Goal: Information Seeking & Learning: Learn about a topic

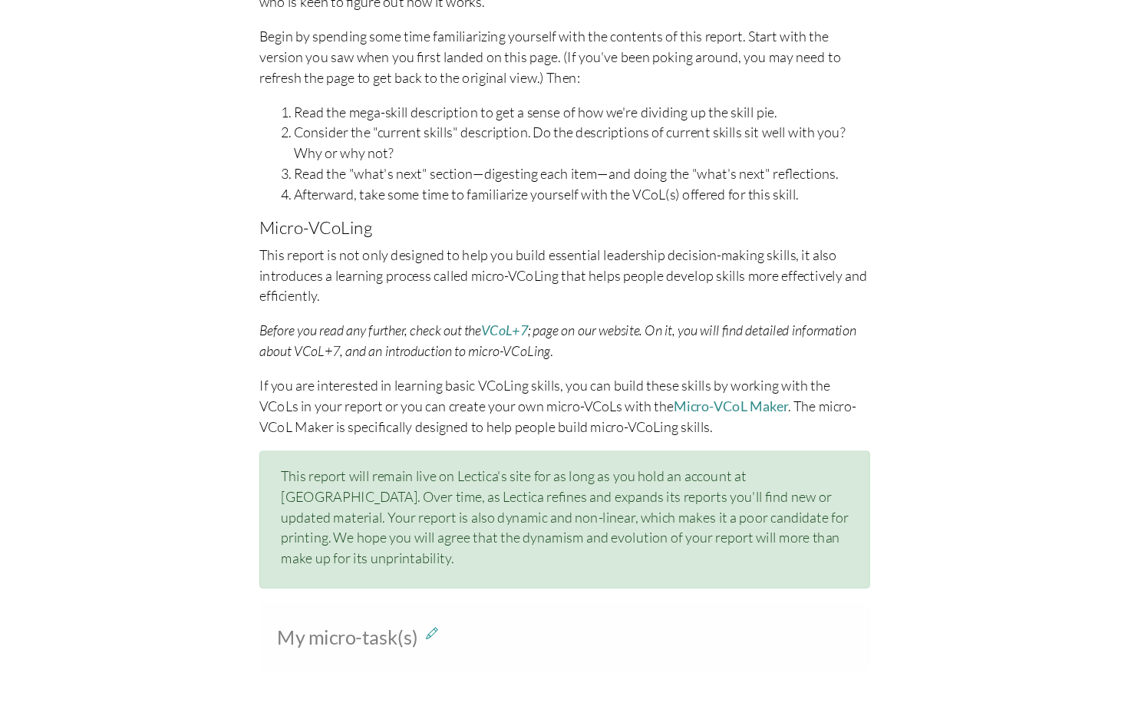
scroll to position [651, 6]
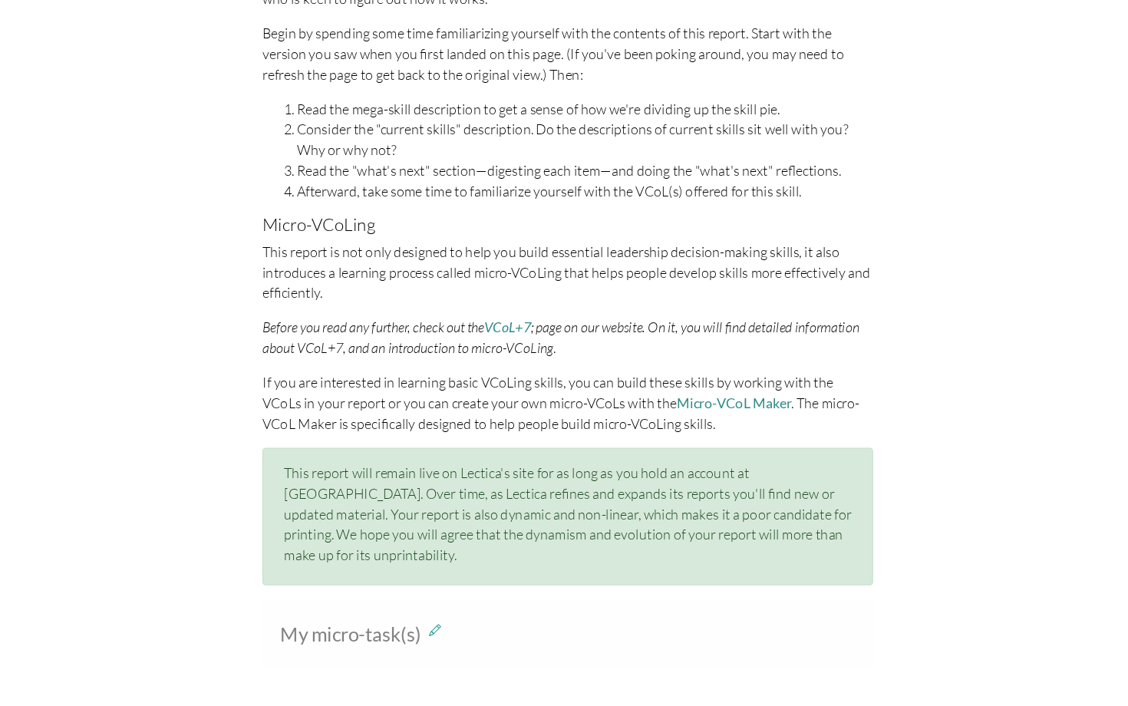
click at [663, 359] on p "Before you read any further, check out the VCoL+7 ; page on our website. On it,…" at bounding box center [557, 377] width 545 height 37
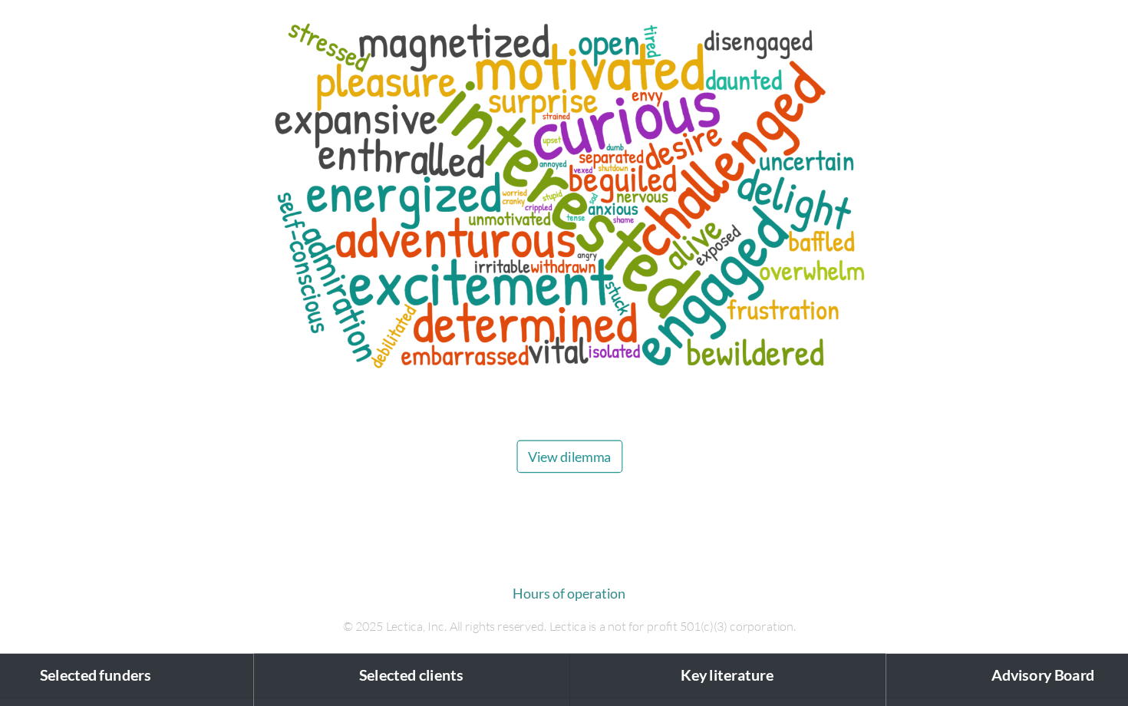
scroll to position [7137, 6]
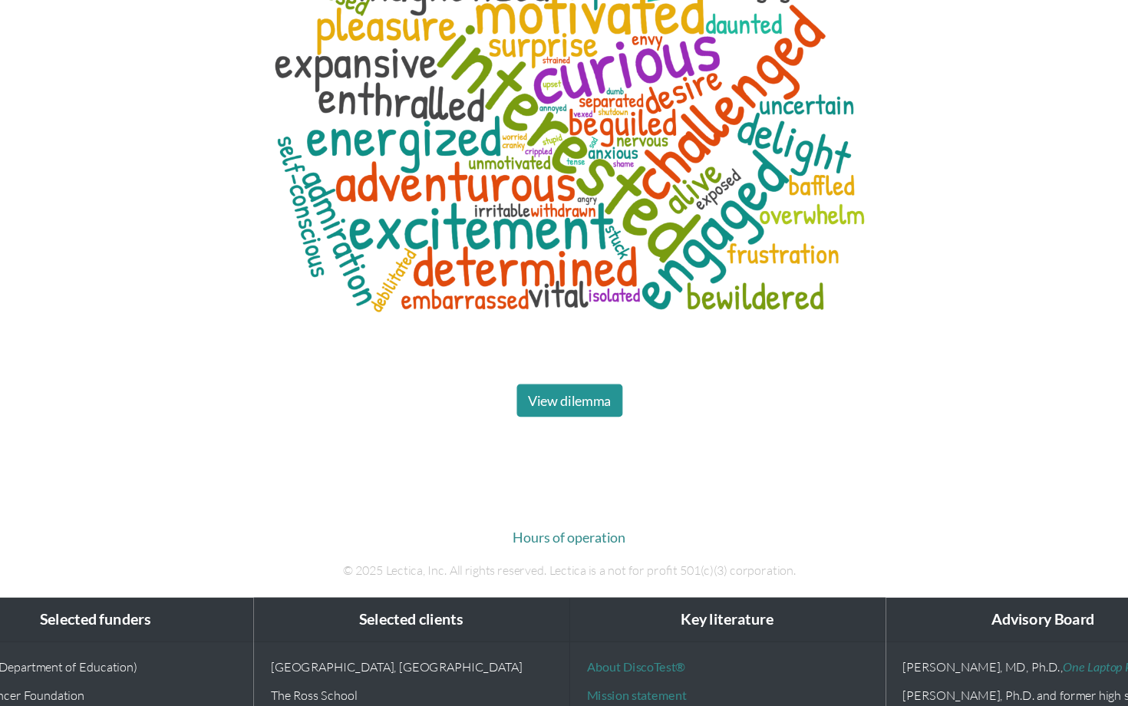
click at [521, 426] on span "View dilemma" at bounding box center [558, 433] width 74 height 15
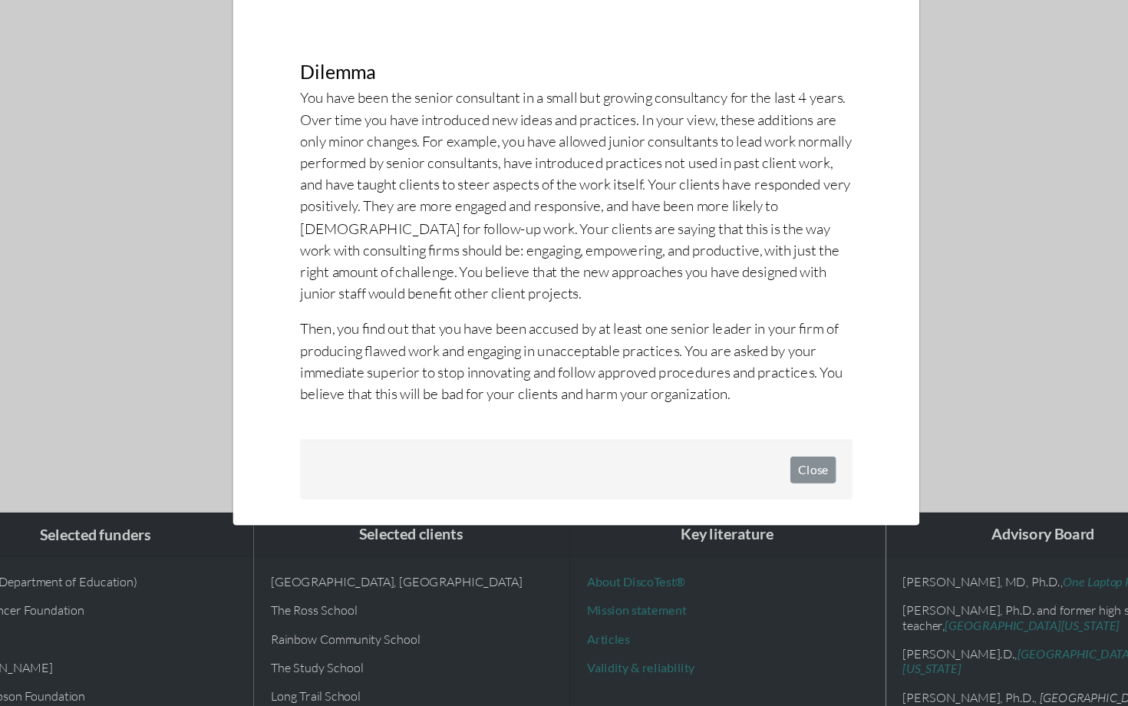
scroll to position [7213, 6]
click at [755, 483] on button "Close" at bounding box center [775, 495] width 41 height 24
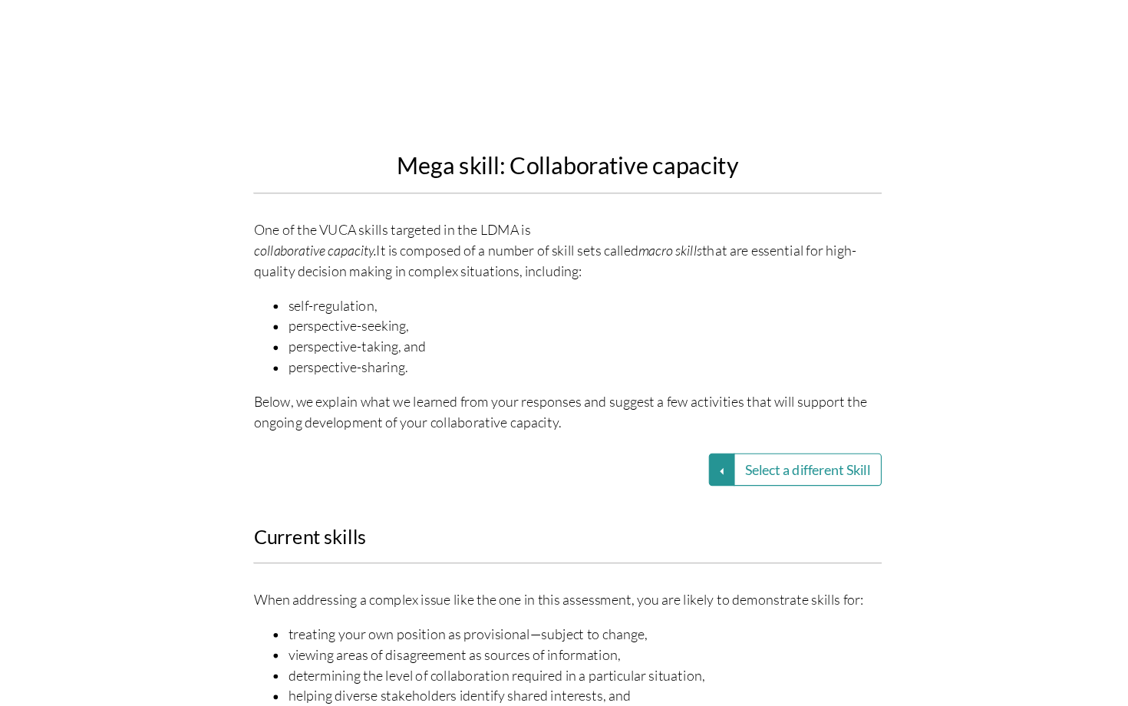
scroll to position [1603, 6]
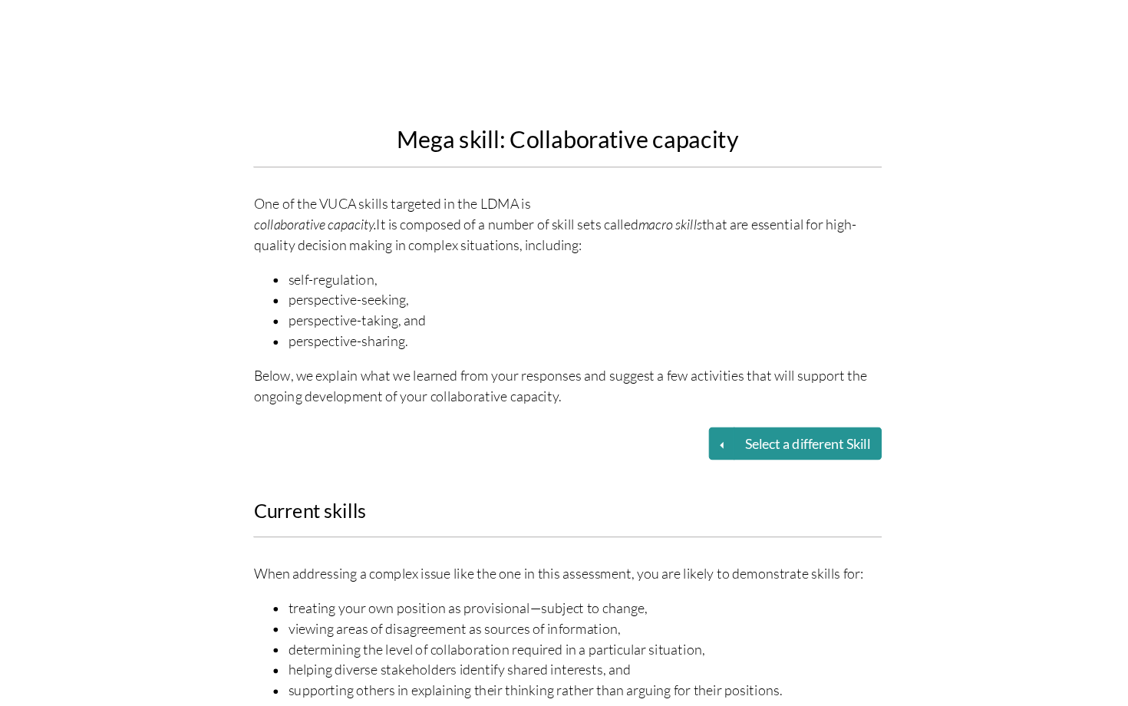
click at [706, 457] on button "Select a different Skill" at bounding box center [772, 471] width 132 height 29
click at [684, 457] on button "Select a different Skill" at bounding box center [695, 471] width 23 height 29
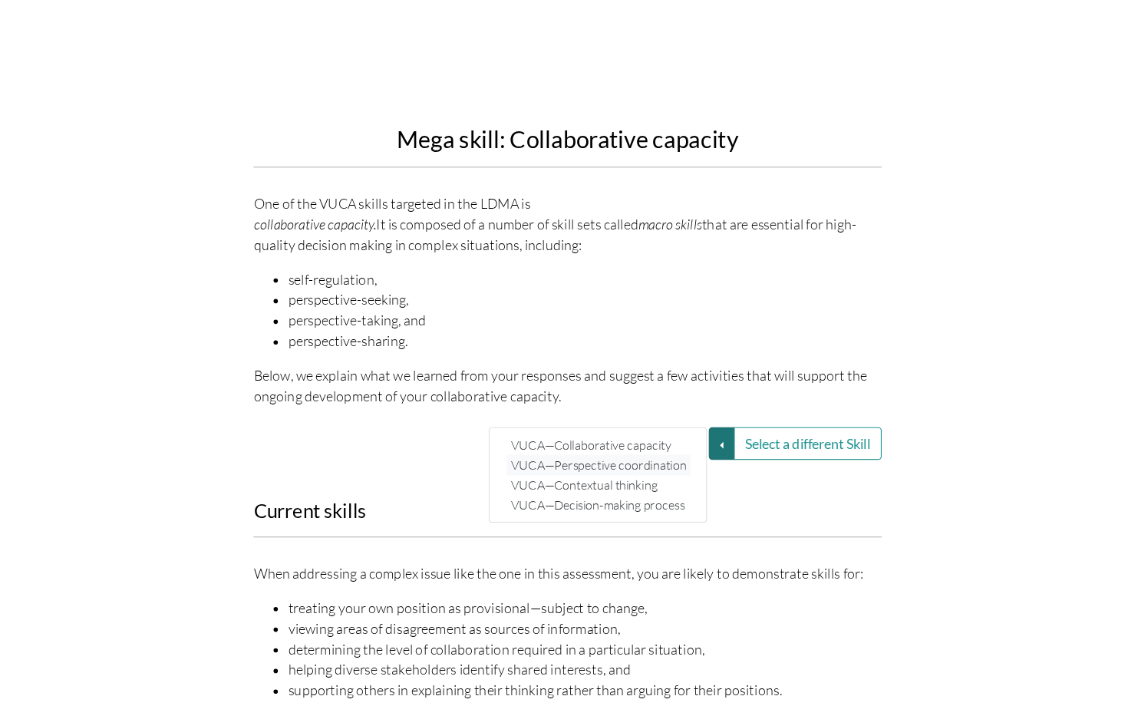
click at [589, 482] on link "VUCA—Perspective coordination" at bounding box center [585, 491] width 164 height 18
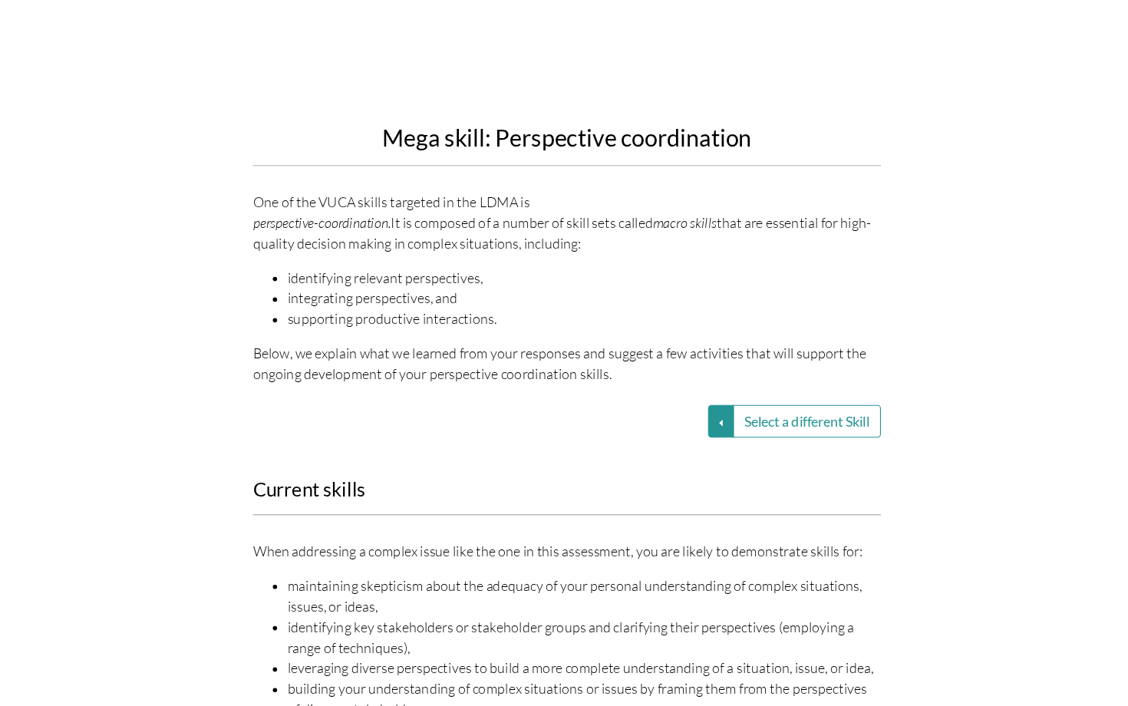
scroll to position [1617, 6]
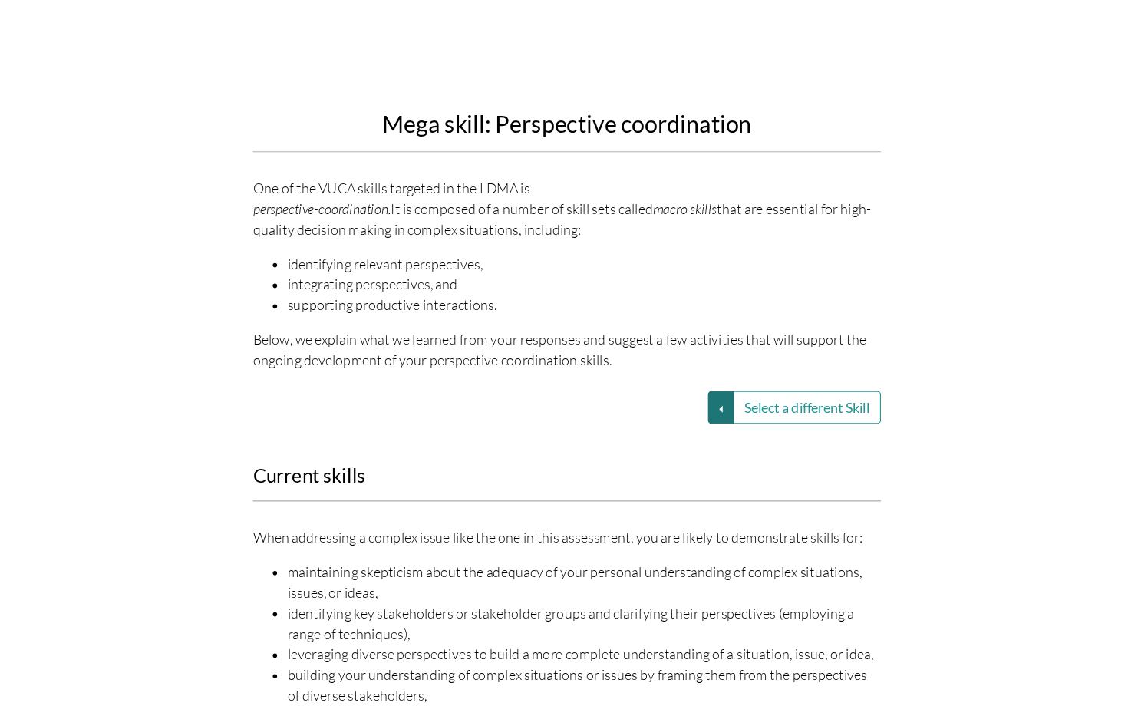
click at [684, 425] on button "Select a different Skill" at bounding box center [695, 439] width 23 height 29
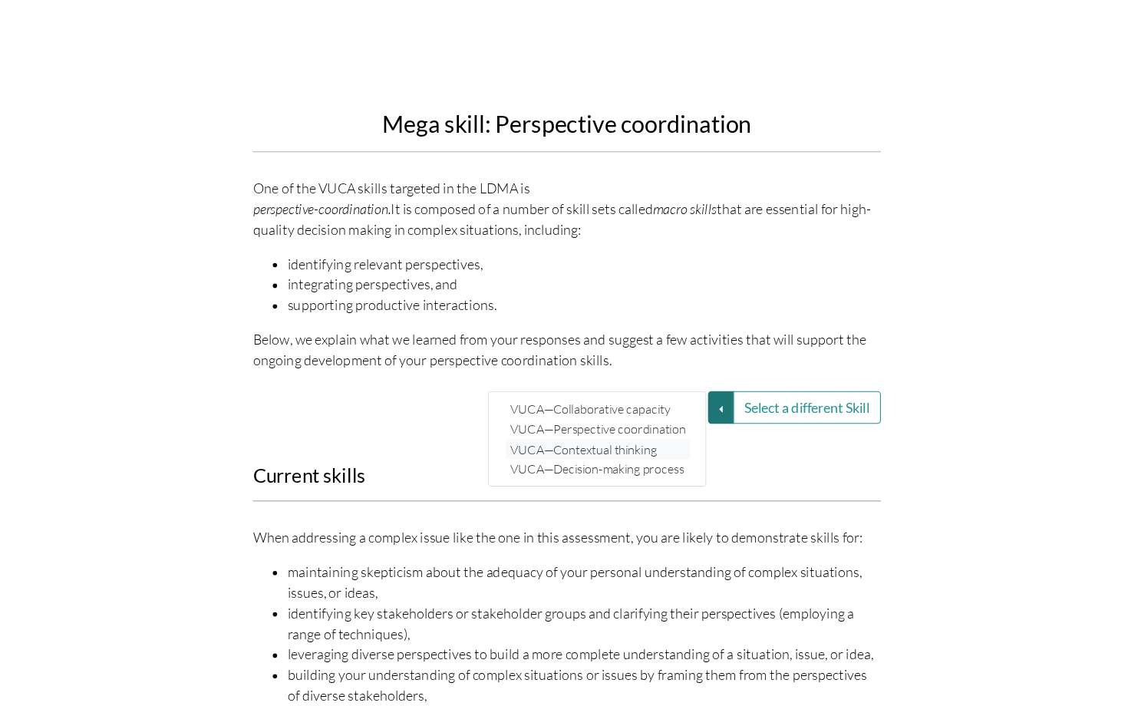
click at [568, 468] on link "VUCA—Contextual thinking" at bounding box center [585, 477] width 164 height 18
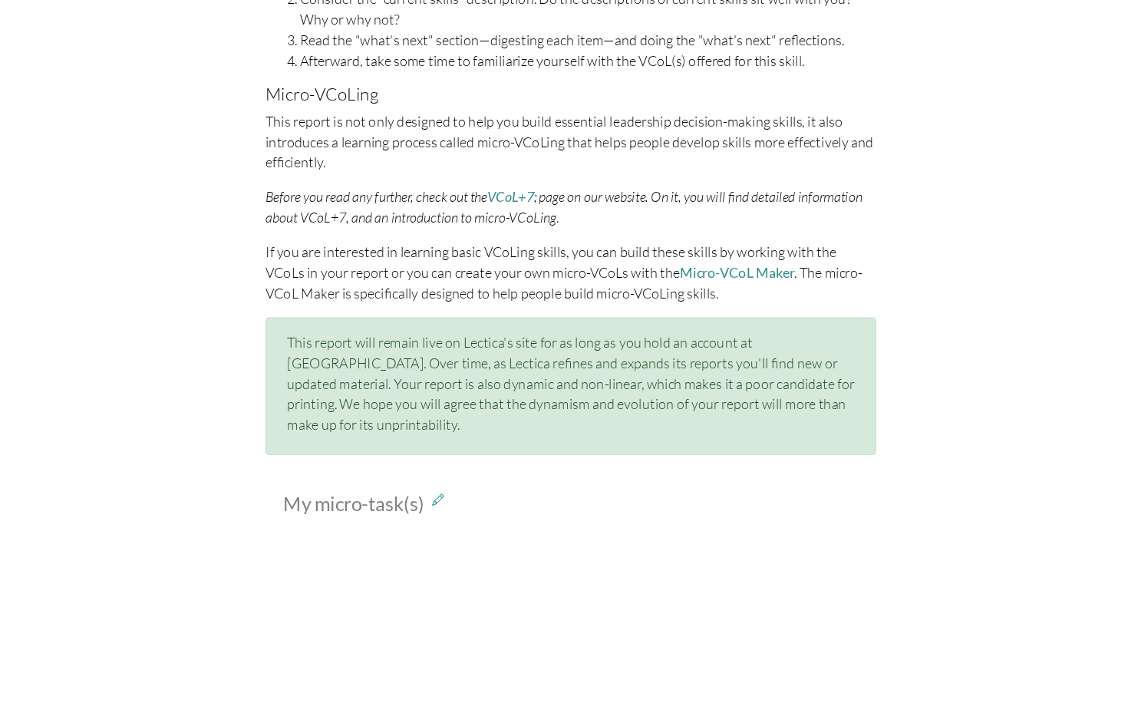
scroll to position [771, 6]
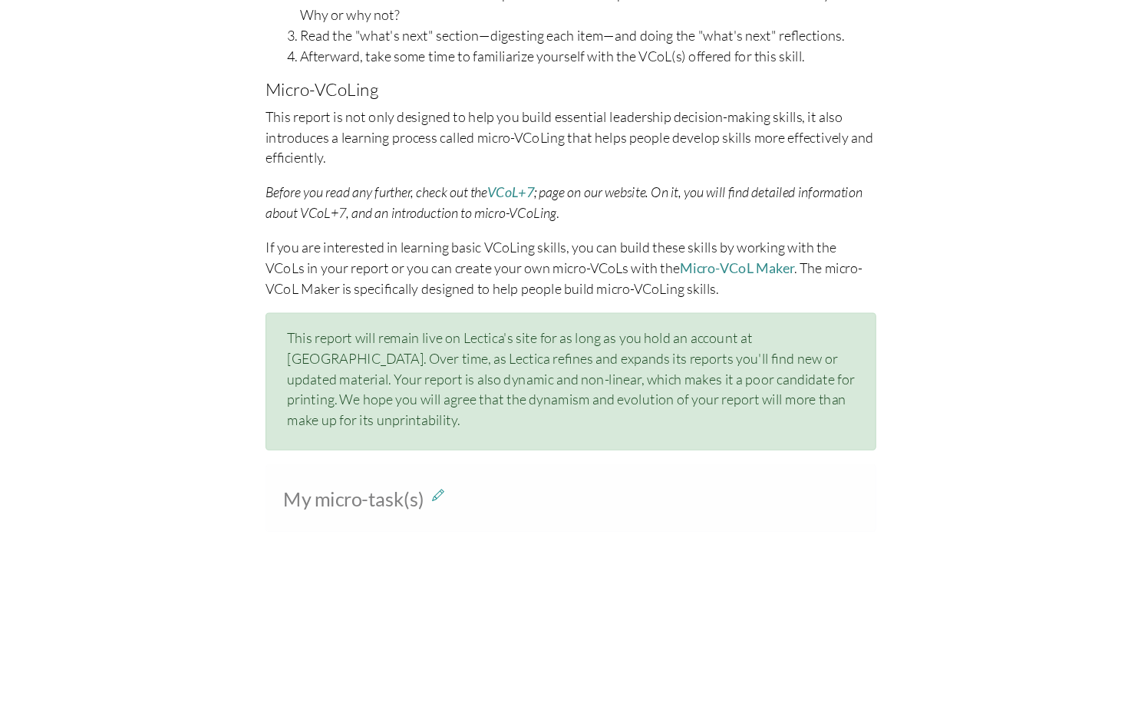
click at [329, 511] on span "My micro-task(s)" at bounding box center [365, 521] width 126 height 21
click at [434, 511] on icon at bounding box center [439, 517] width 11 height 13
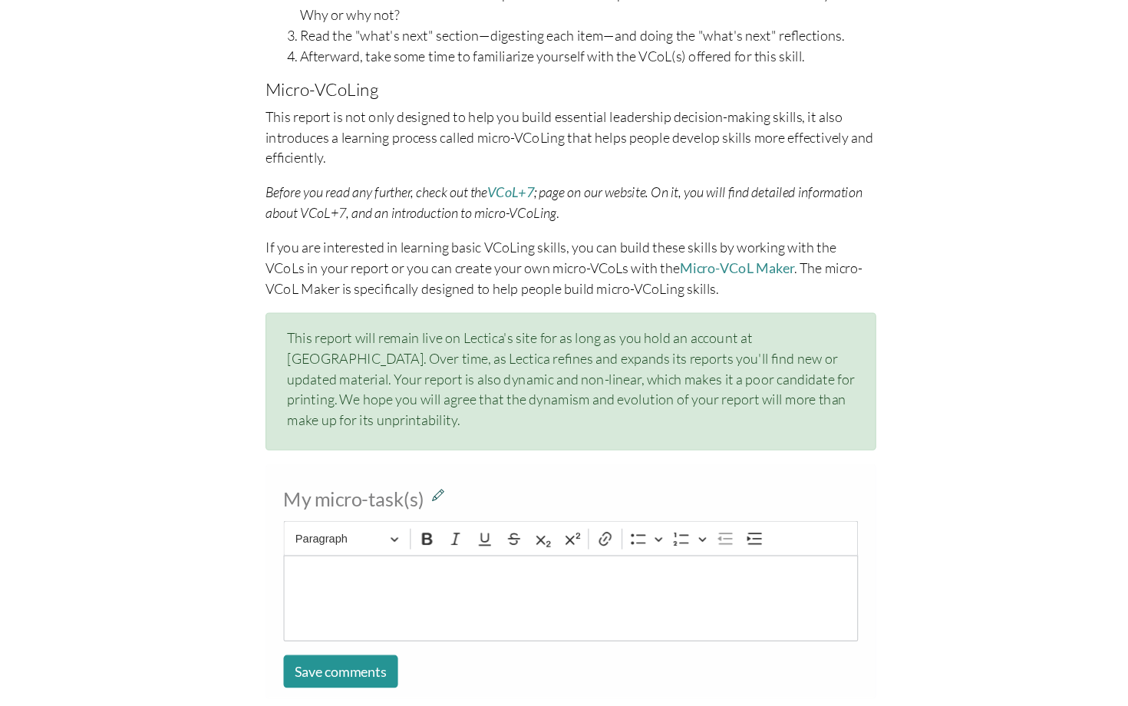
click at [434, 511] on icon at bounding box center [439, 517] width 11 height 13
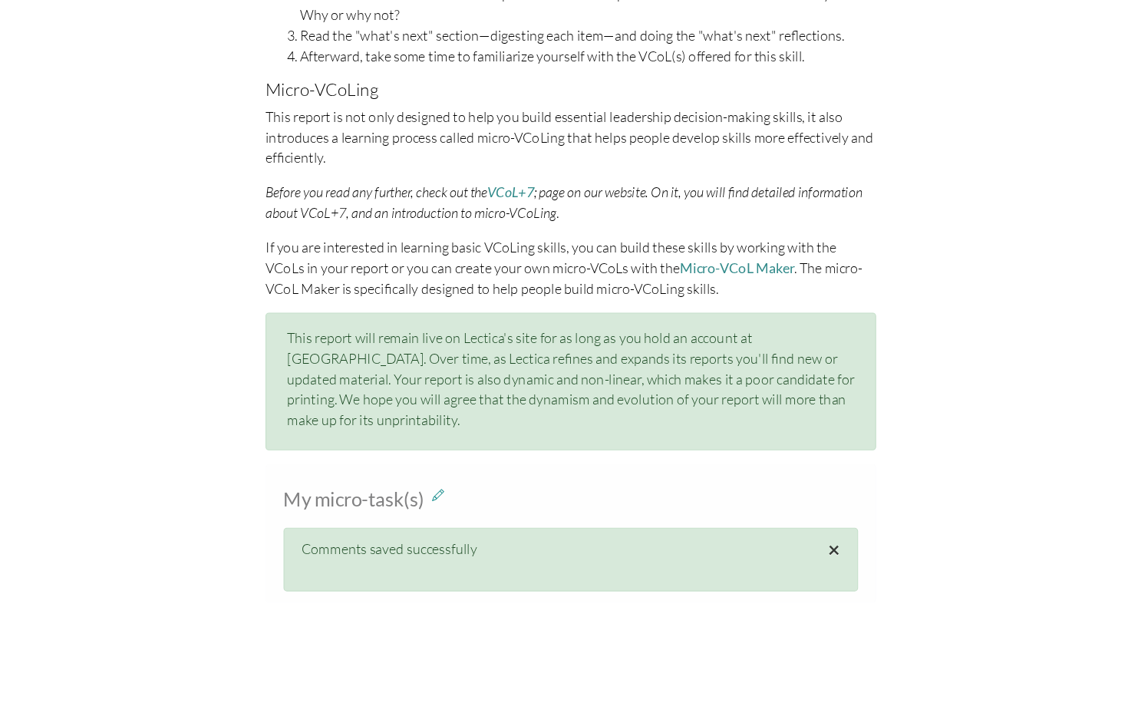
click at [787, 555] on span "×" at bounding box center [792, 566] width 11 height 22
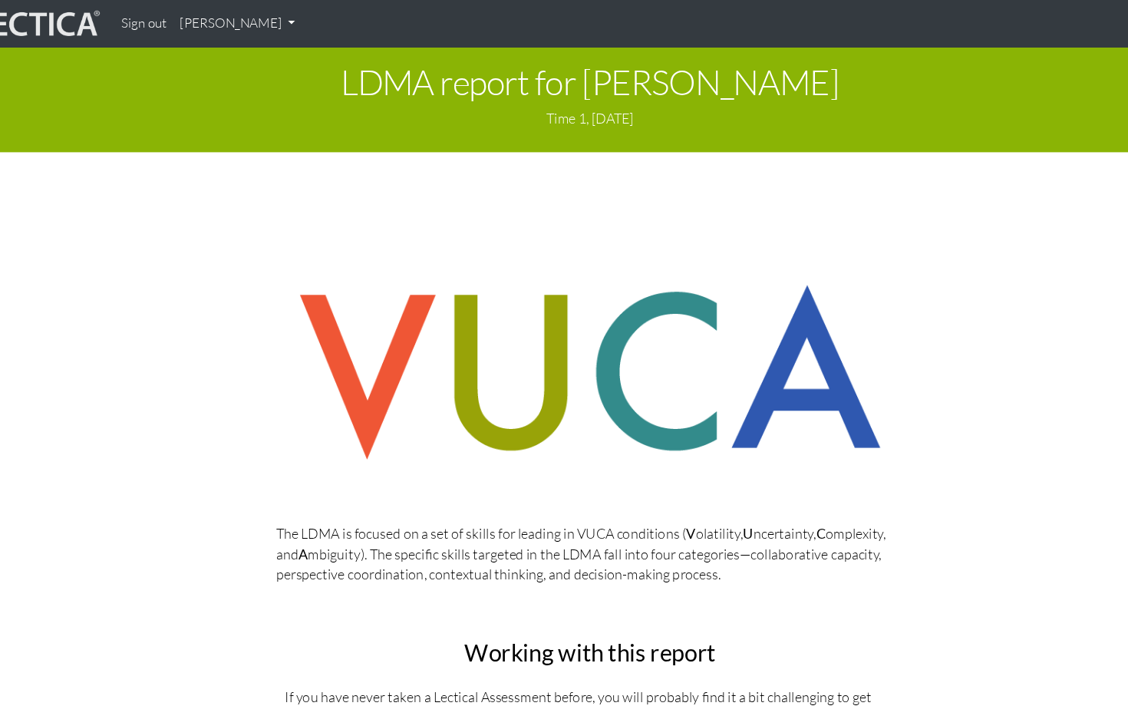
scroll to position [0, 6]
click at [230, 15] on link "[PERSON_NAME]" at bounding box center [243, 21] width 115 height 30
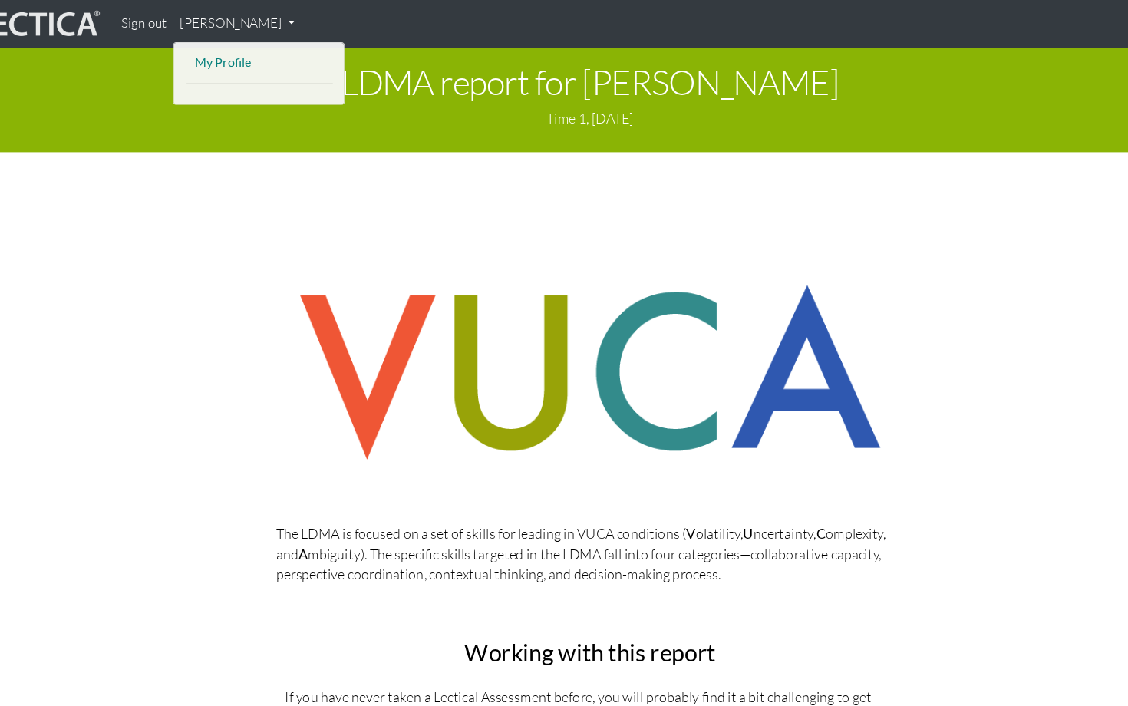
click at [202, 51] on link "My Profile" at bounding box center [263, 56] width 123 height 19
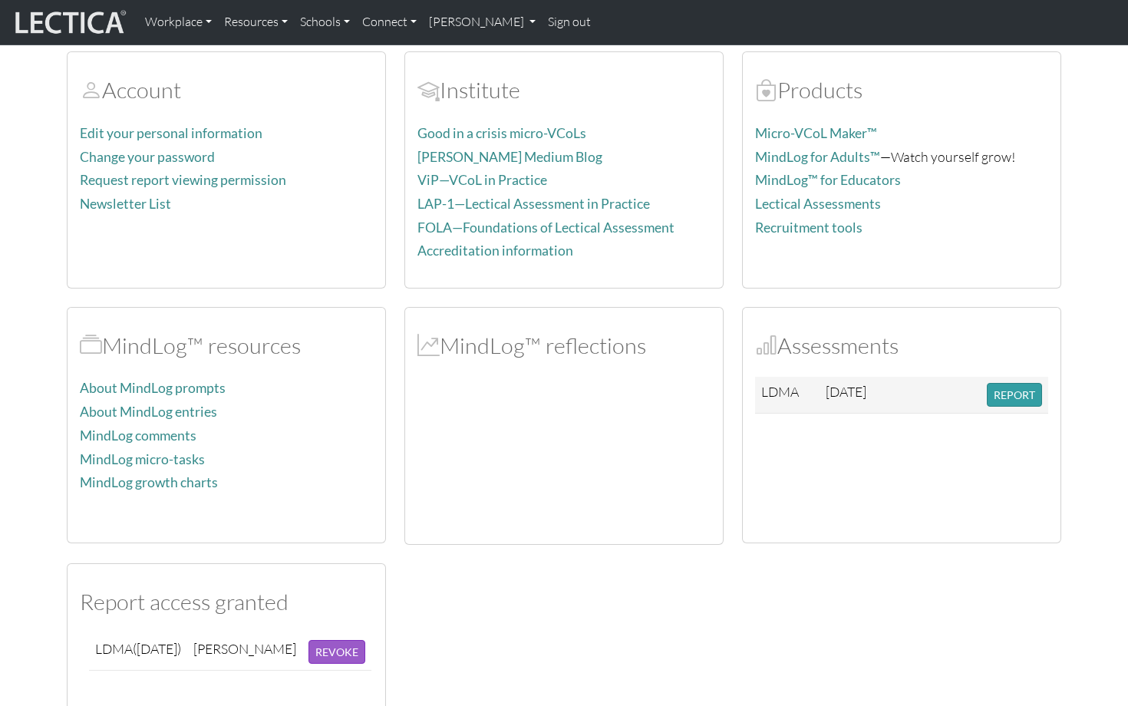
scroll to position [235, 0]
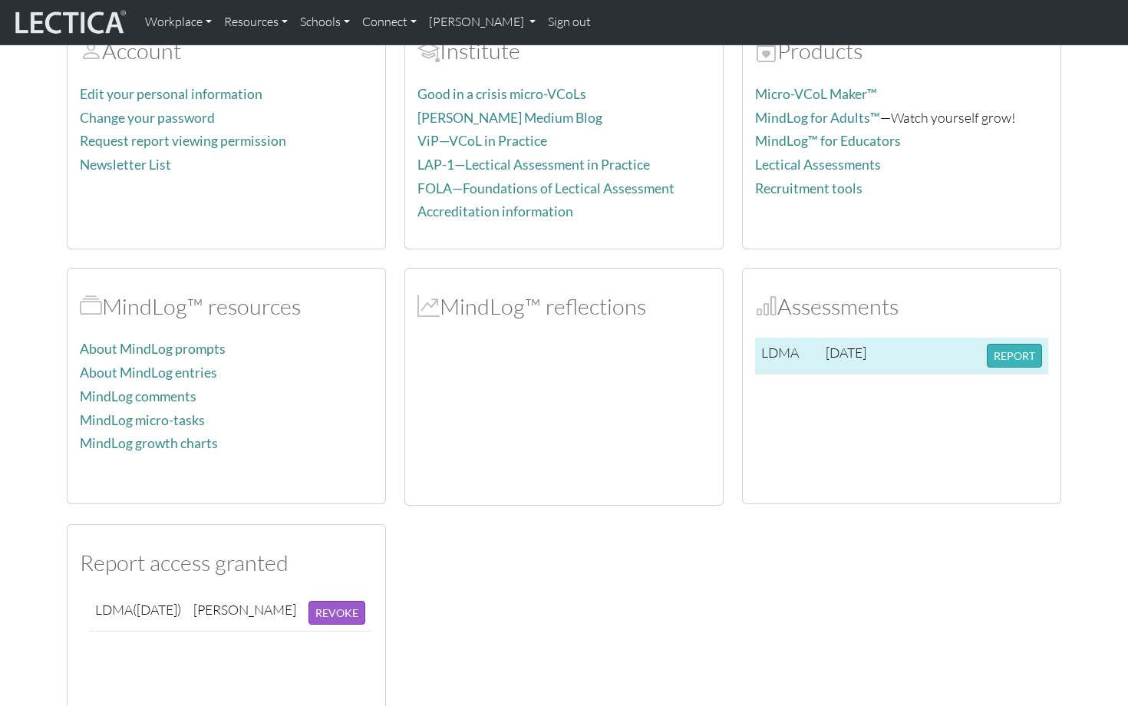
click at [1010, 353] on button "REPORT" at bounding box center [1014, 356] width 55 height 24
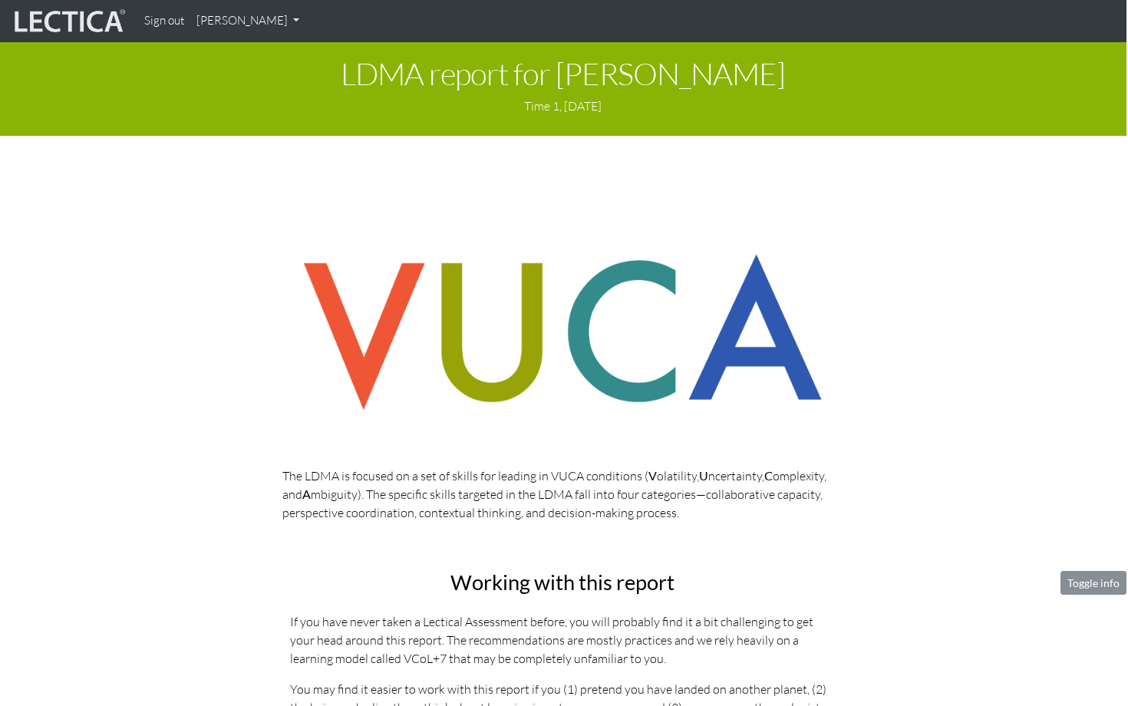
scroll to position [0, 2]
